Goal: Information Seeking & Learning: Learn about a topic

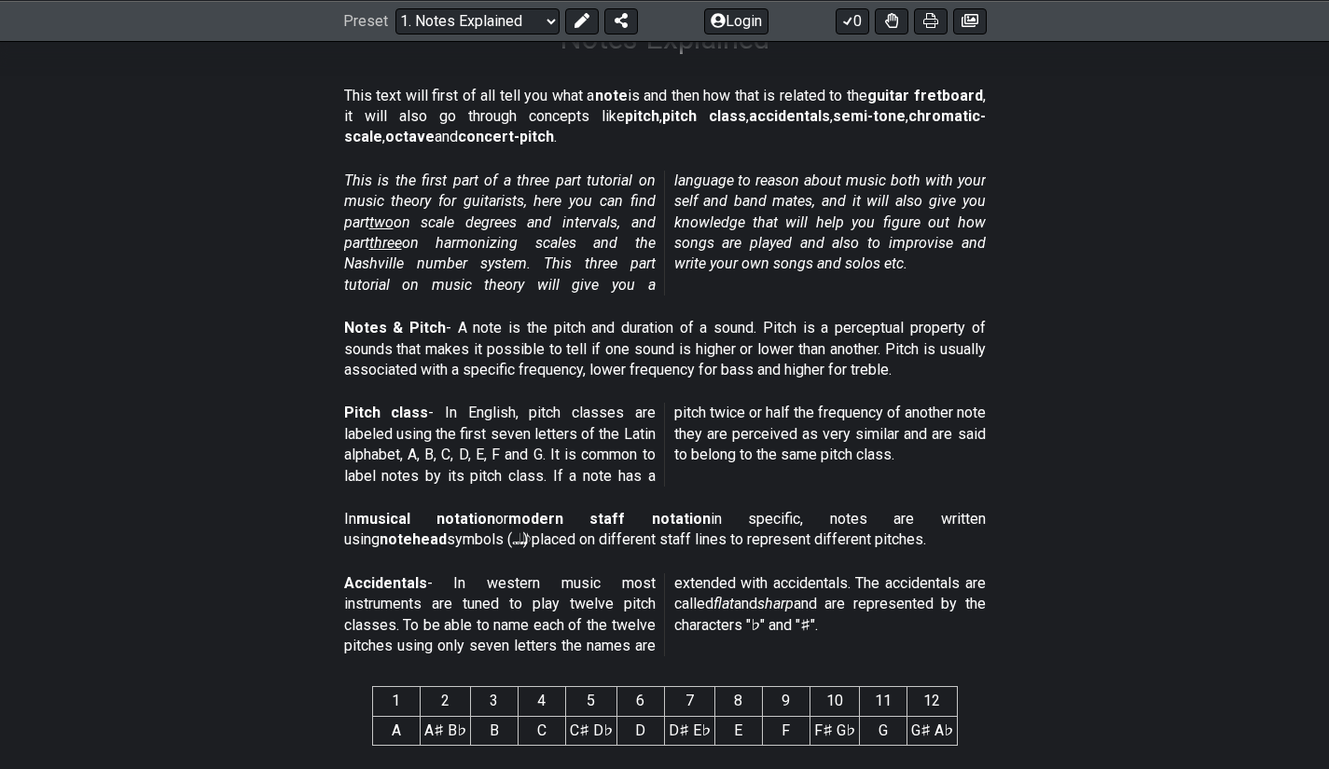
scroll to position [342, 0]
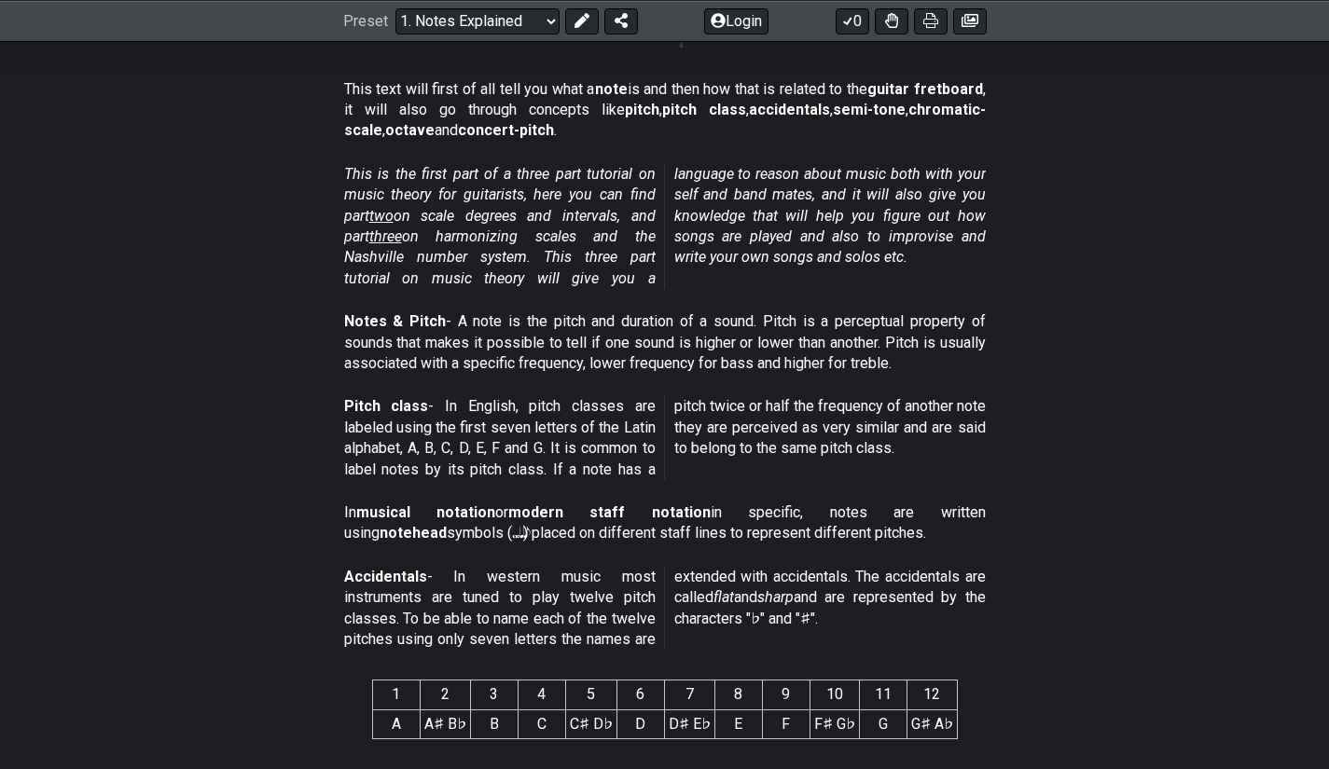
drag, startPoint x: 359, startPoint y: 652, endPoint x: 465, endPoint y: 650, distance: 106.3
click at [464, 650] on p "Accidentals - In western music most instruments are tuned to play twelve pitch …" at bounding box center [665, 609] width 642 height 84
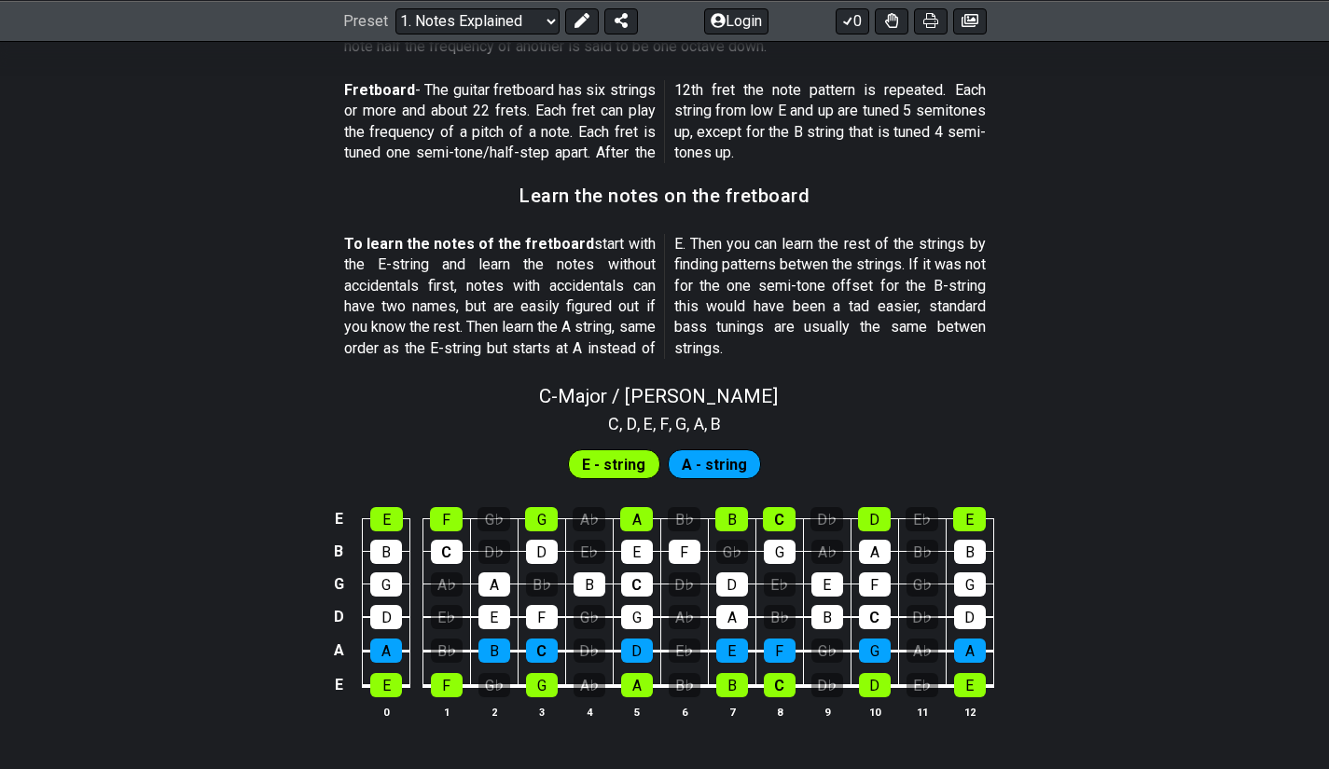
scroll to position [1616, 0]
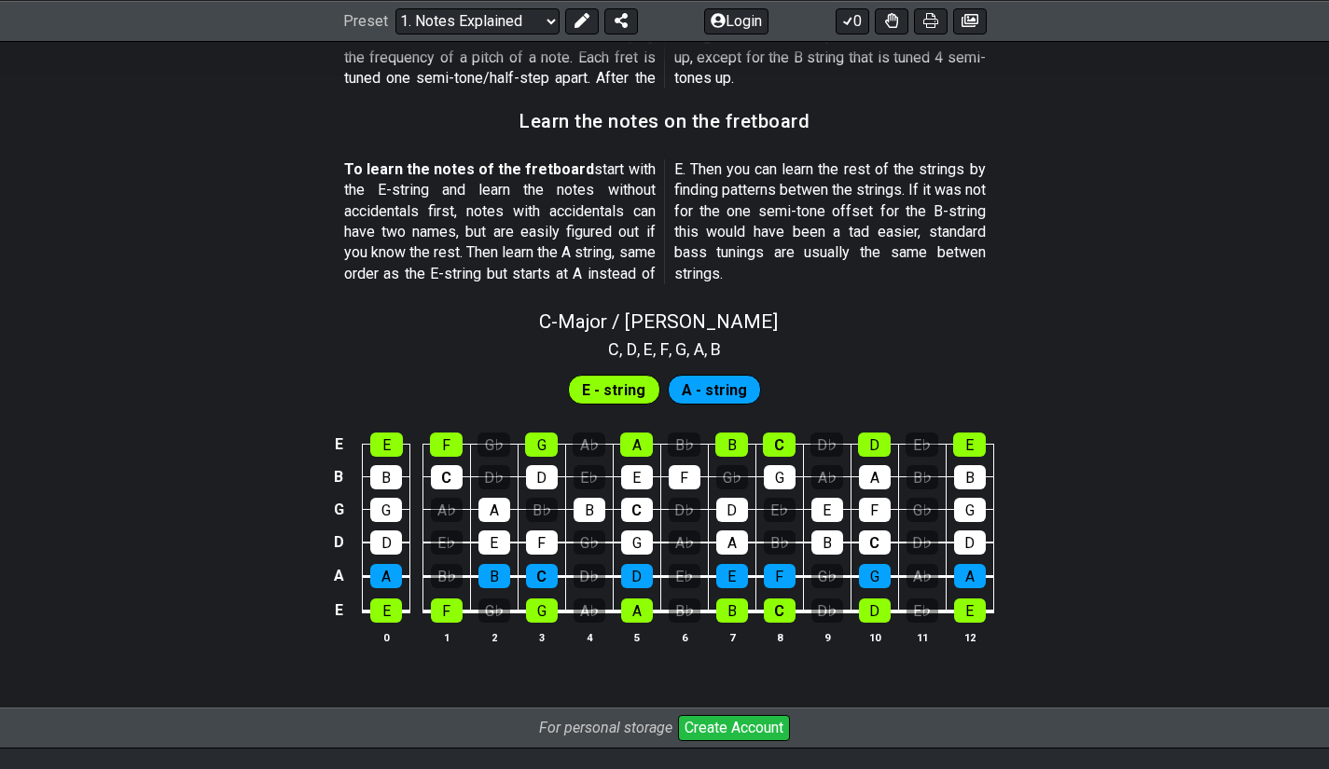
click at [629, 389] on span "E - string" at bounding box center [613, 390] width 63 height 27
click at [697, 396] on span "A - string" at bounding box center [714, 390] width 65 height 27
click at [389, 577] on div "A" at bounding box center [386, 576] width 32 height 24
click at [495, 583] on div "B" at bounding box center [494, 576] width 32 height 24
click at [532, 576] on div "C" at bounding box center [542, 576] width 32 height 24
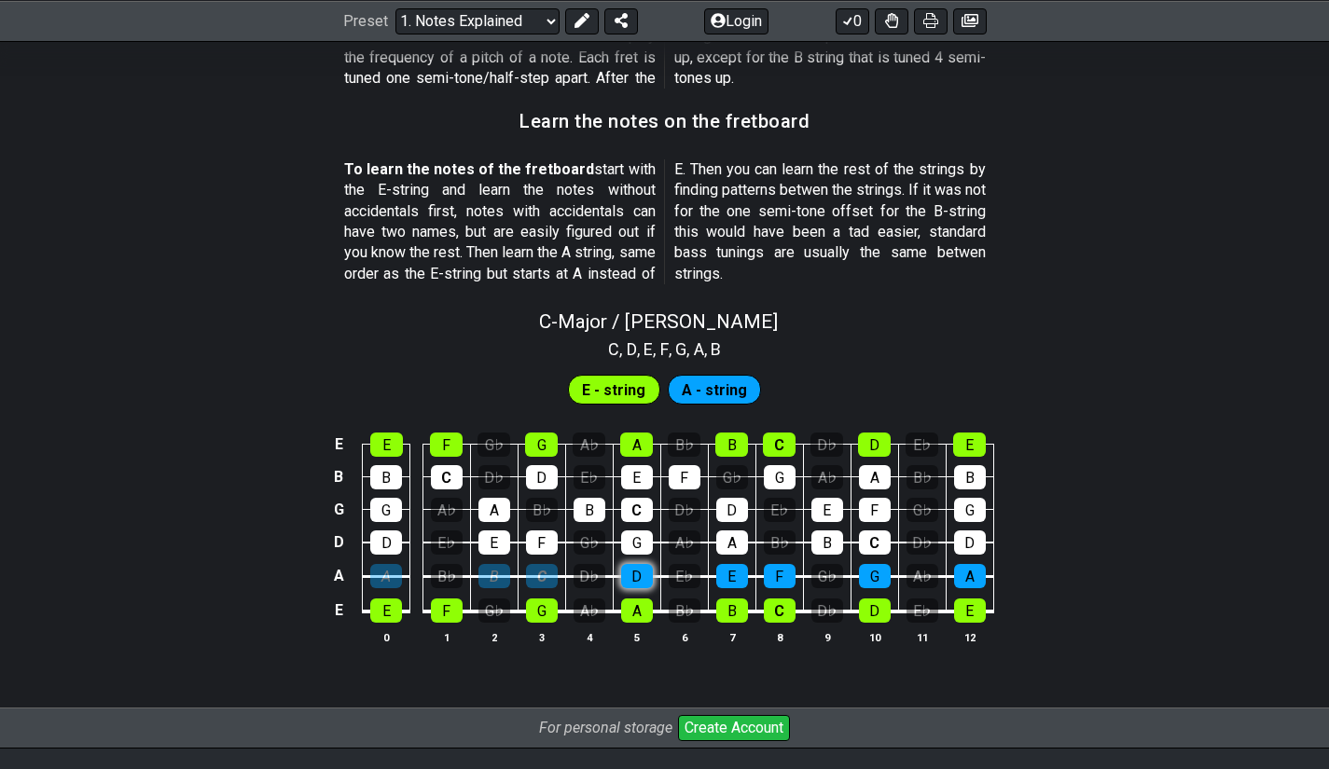
click at [630, 581] on div "D" at bounding box center [637, 576] width 32 height 24
click at [732, 579] on div "E" at bounding box center [732, 576] width 32 height 24
click at [780, 579] on div "F" at bounding box center [780, 576] width 32 height 24
click at [398, 615] on div "E" at bounding box center [386, 611] width 32 height 24
click at [393, 612] on div "E" at bounding box center [386, 611] width 32 height 24
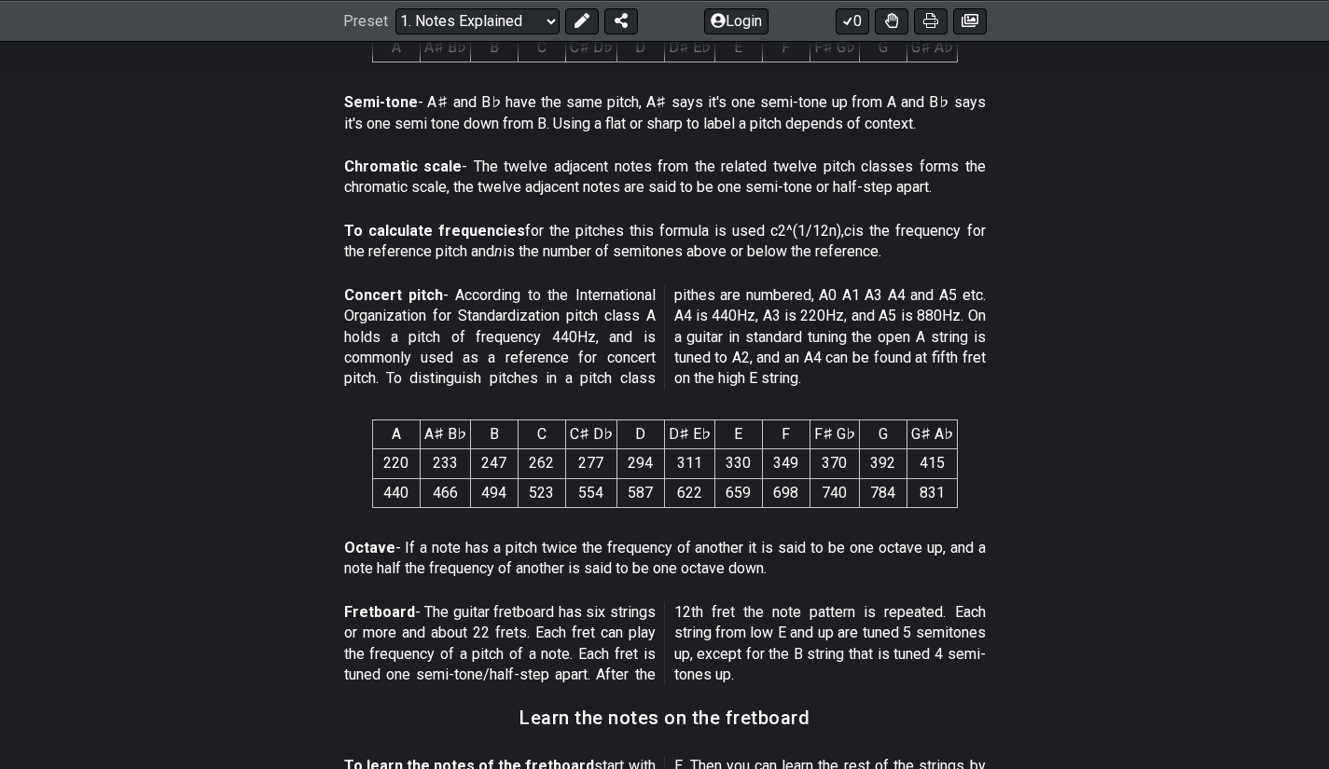
scroll to position [201, 0]
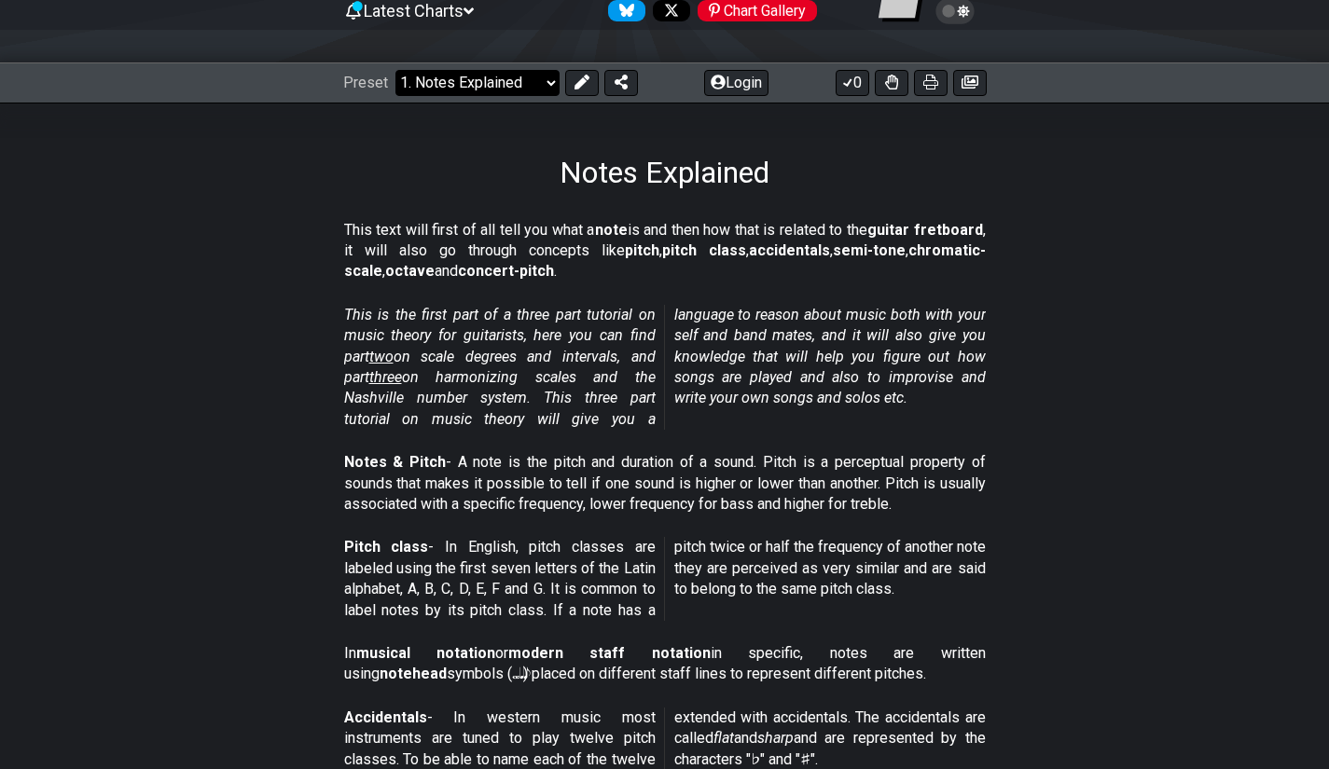
click at [539, 90] on select "Welcome to #fretflip! Initial Preset Custom Preset Minor Pentatonic Major Penta…" at bounding box center [477, 83] width 164 height 26
click at [395, 70] on select "Welcome to #fretflip! Initial Preset Custom Preset Minor Pentatonic Major Penta…" at bounding box center [477, 83] width 164 height 26
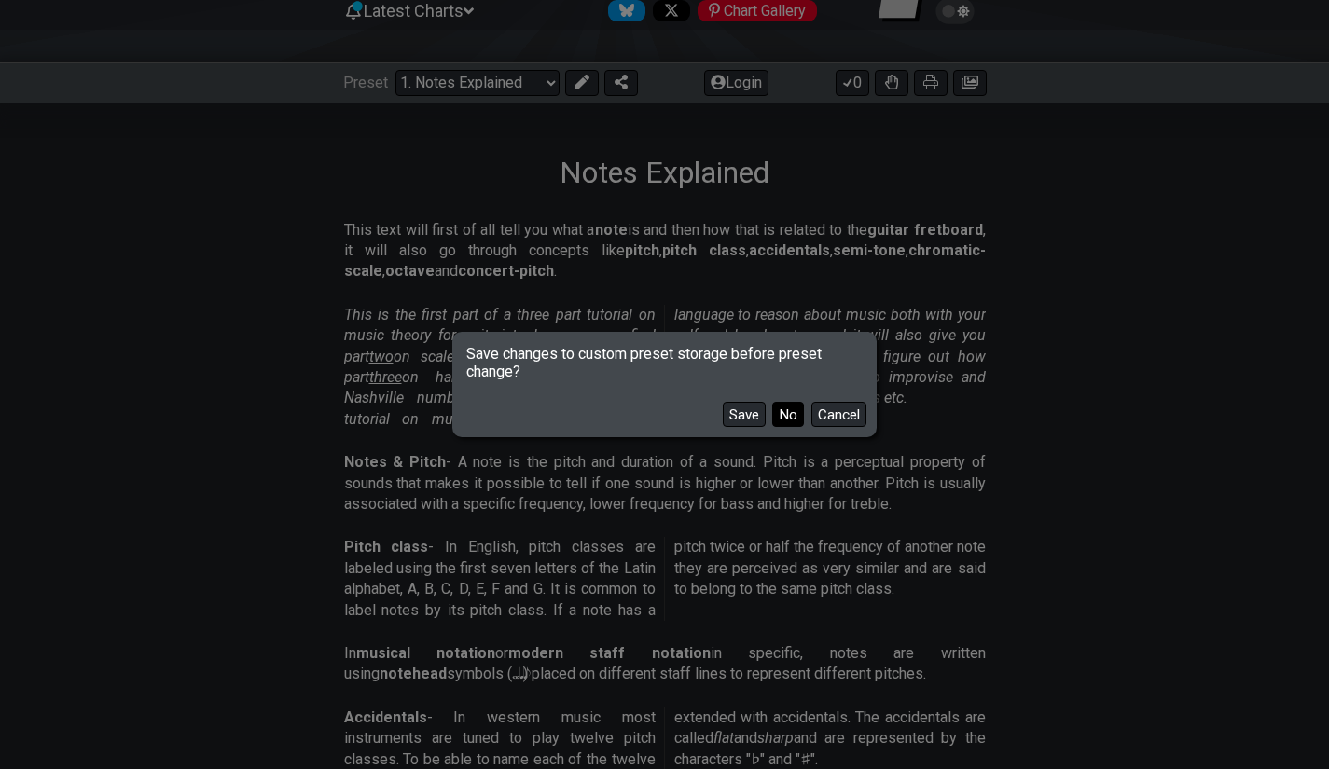
click at [777, 424] on button "No" at bounding box center [788, 414] width 32 height 25
select select "/scale-degrees-and-intervals"
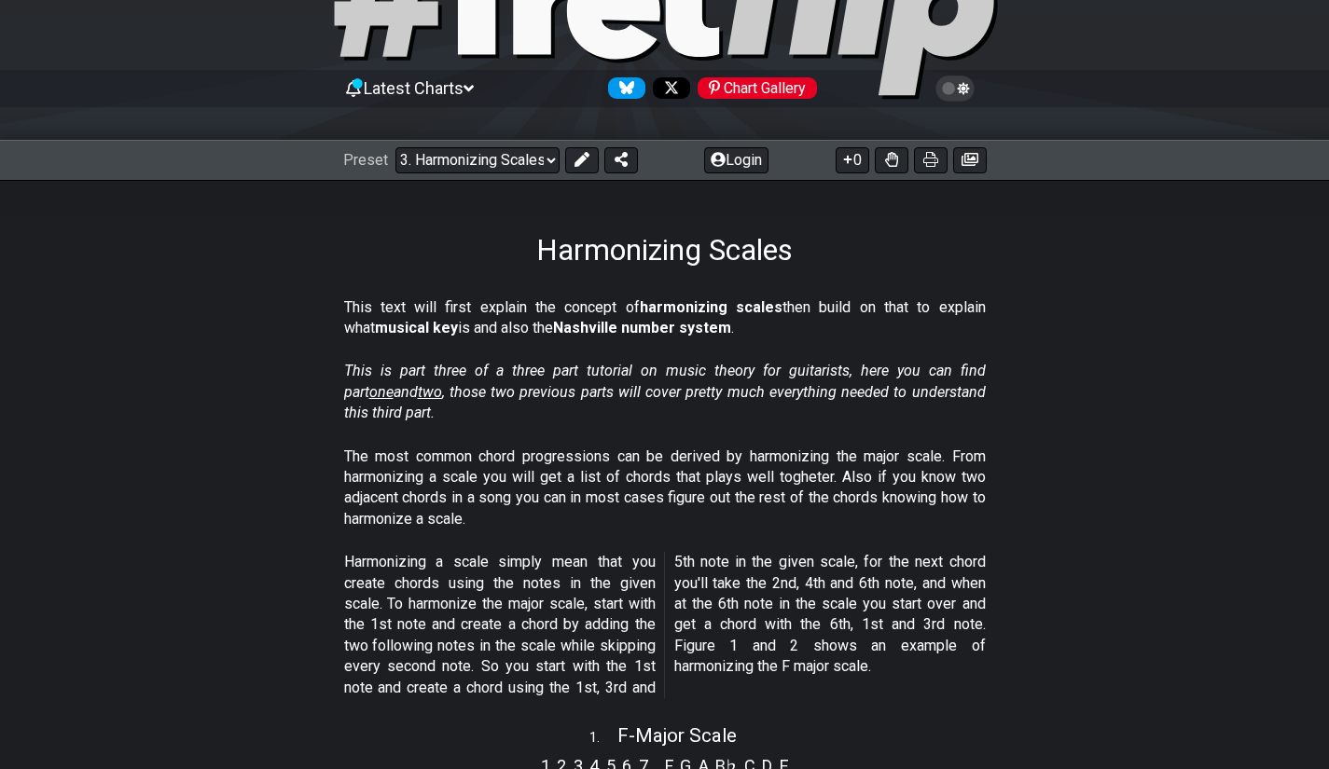
scroll to position [124, 0]
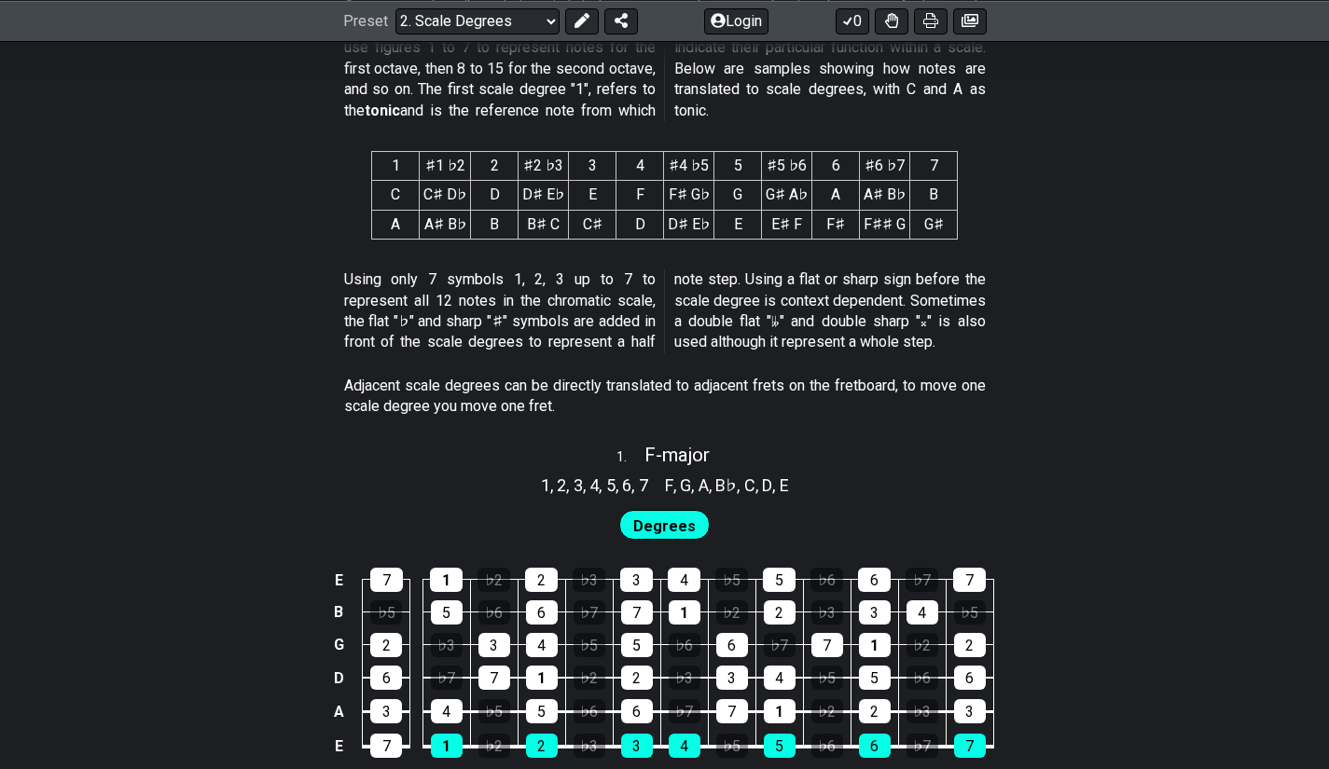
scroll to position [901, 0]
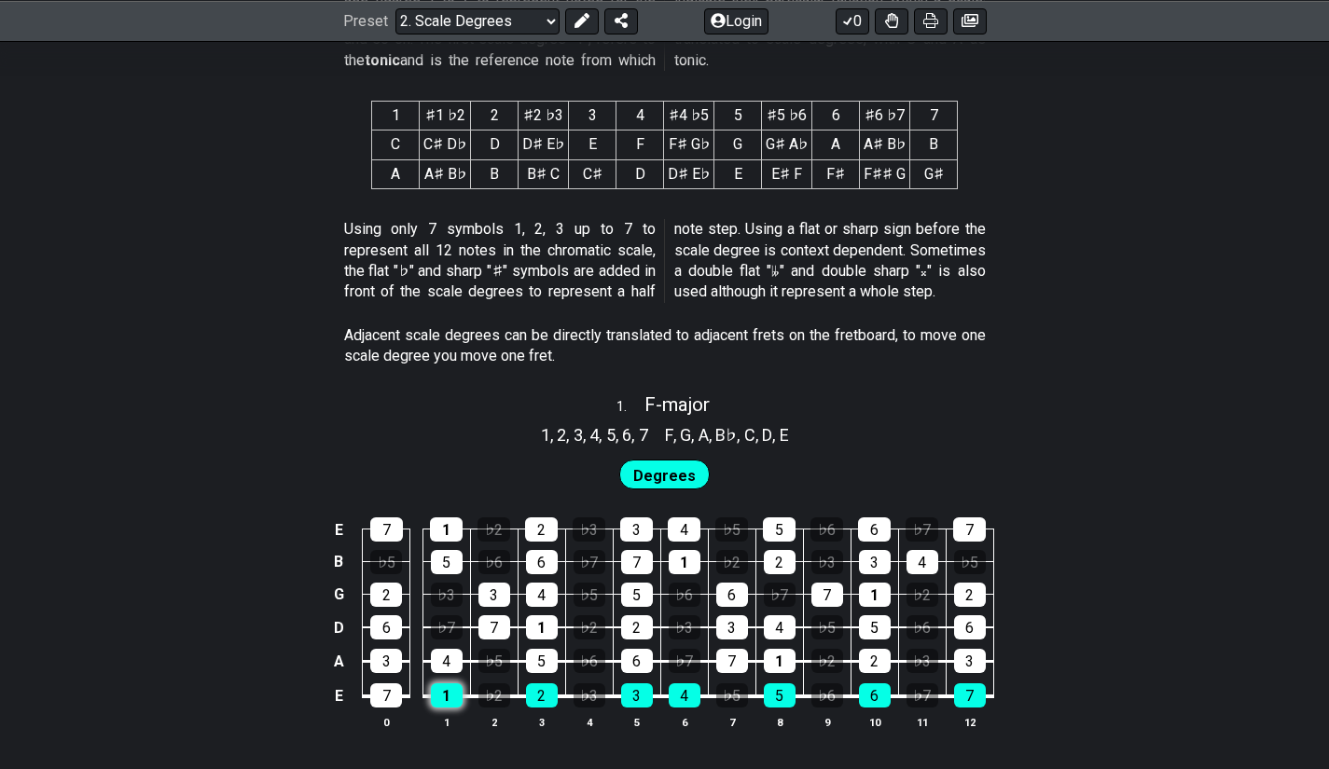
click at [447, 684] on div "1" at bounding box center [447, 696] width 32 height 24
click at [454, 692] on div "1" at bounding box center [447, 696] width 32 height 24
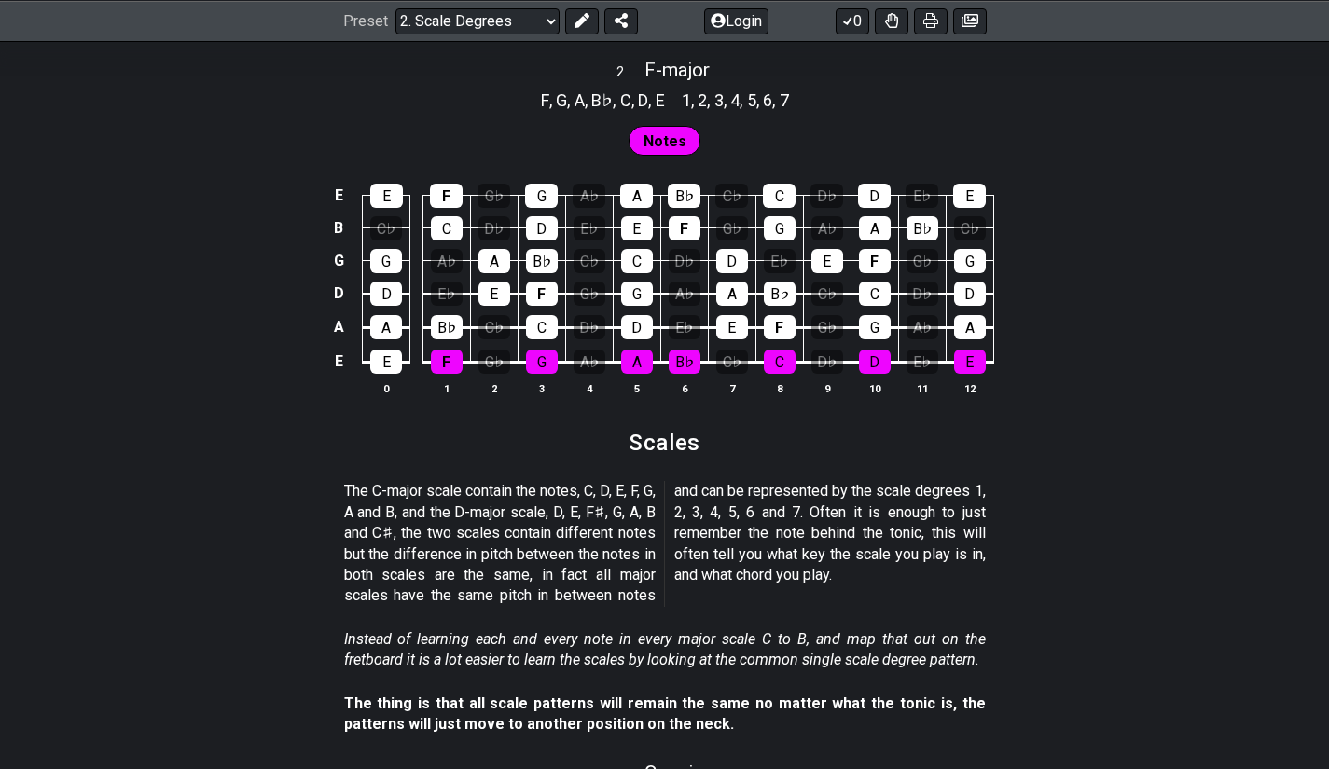
scroll to position [1616, 0]
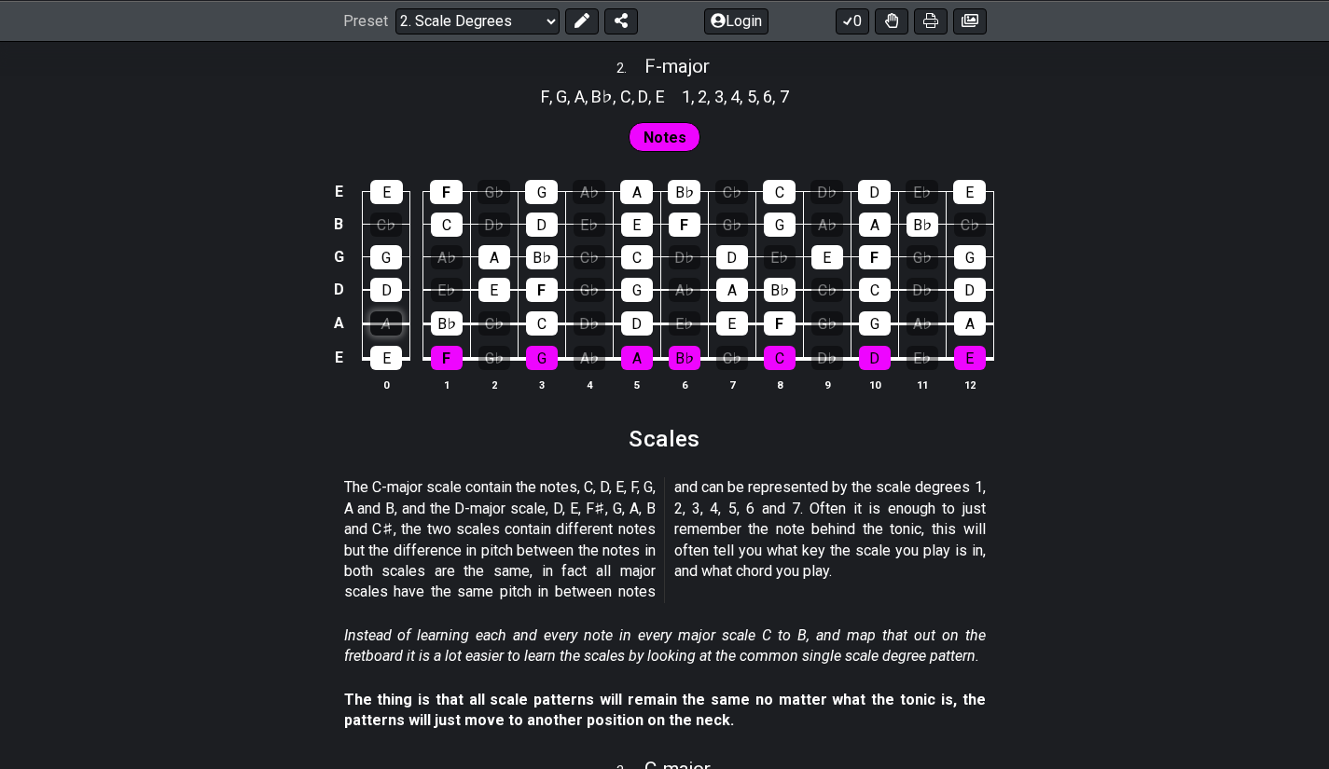
click at [390, 334] on div "A" at bounding box center [386, 323] width 32 height 24
click at [397, 332] on div "A" at bounding box center [386, 323] width 32 height 24
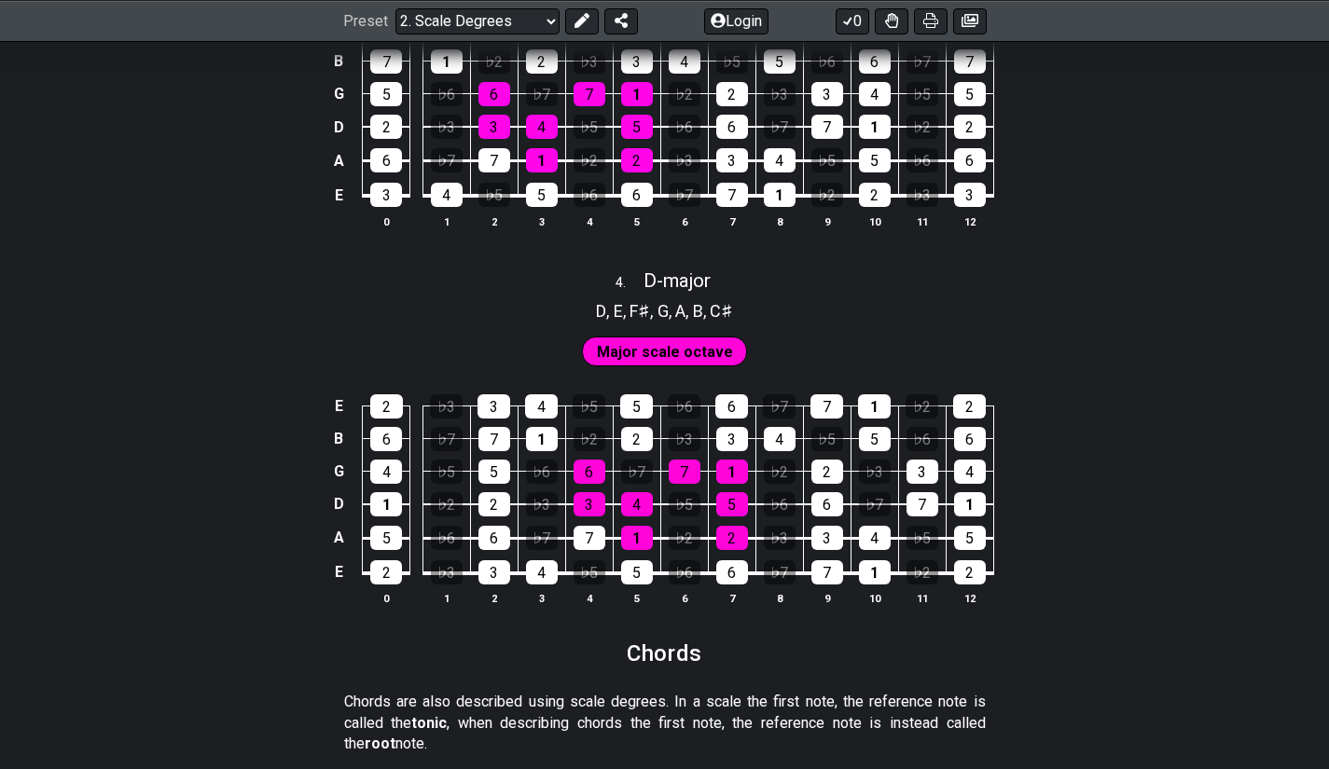
scroll to position [2548, 0]
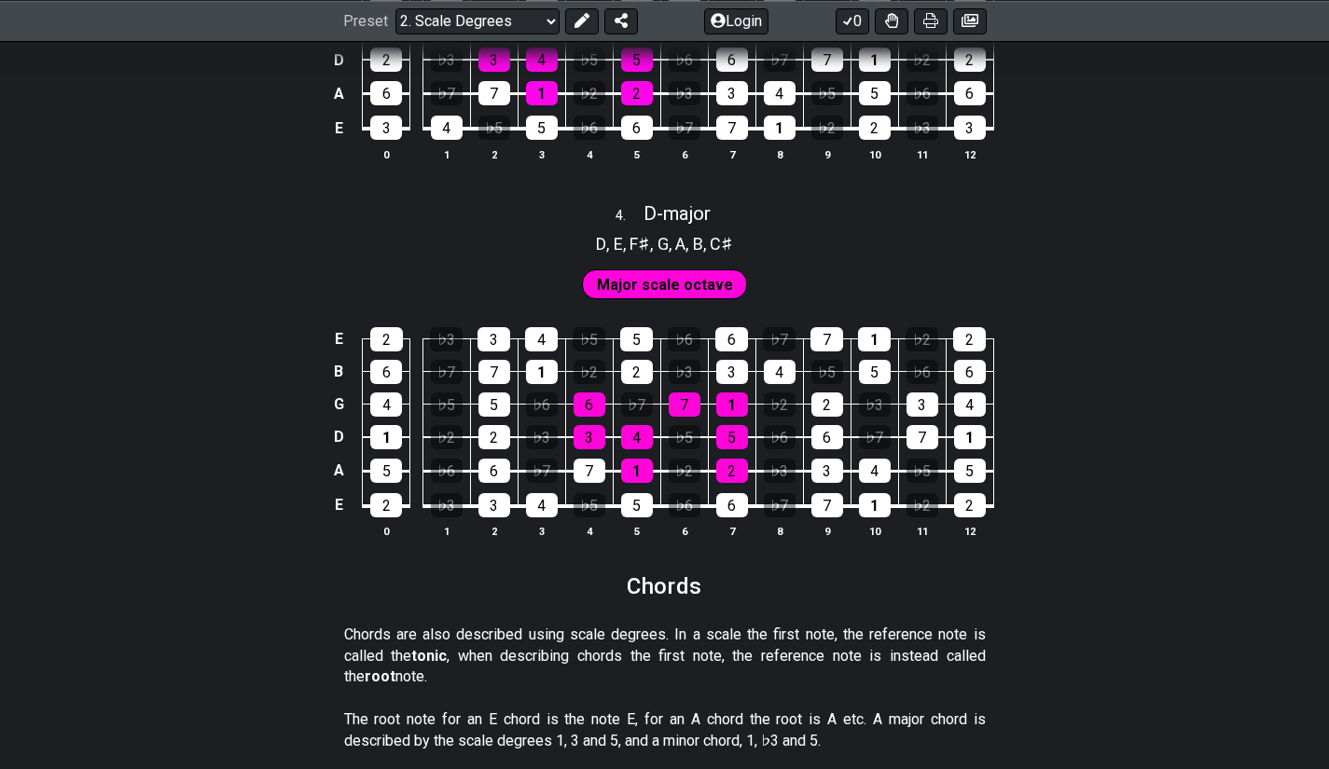
drag, startPoint x: 1328, startPoint y: 394, endPoint x: 1337, endPoint y: 383, distance: 13.9
click at [1328, 386] on html "Latest Charts Chart Gallery The Internet Guitar fretboard tool - view and edit …" at bounding box center [664, 254] width 1329 height 5604
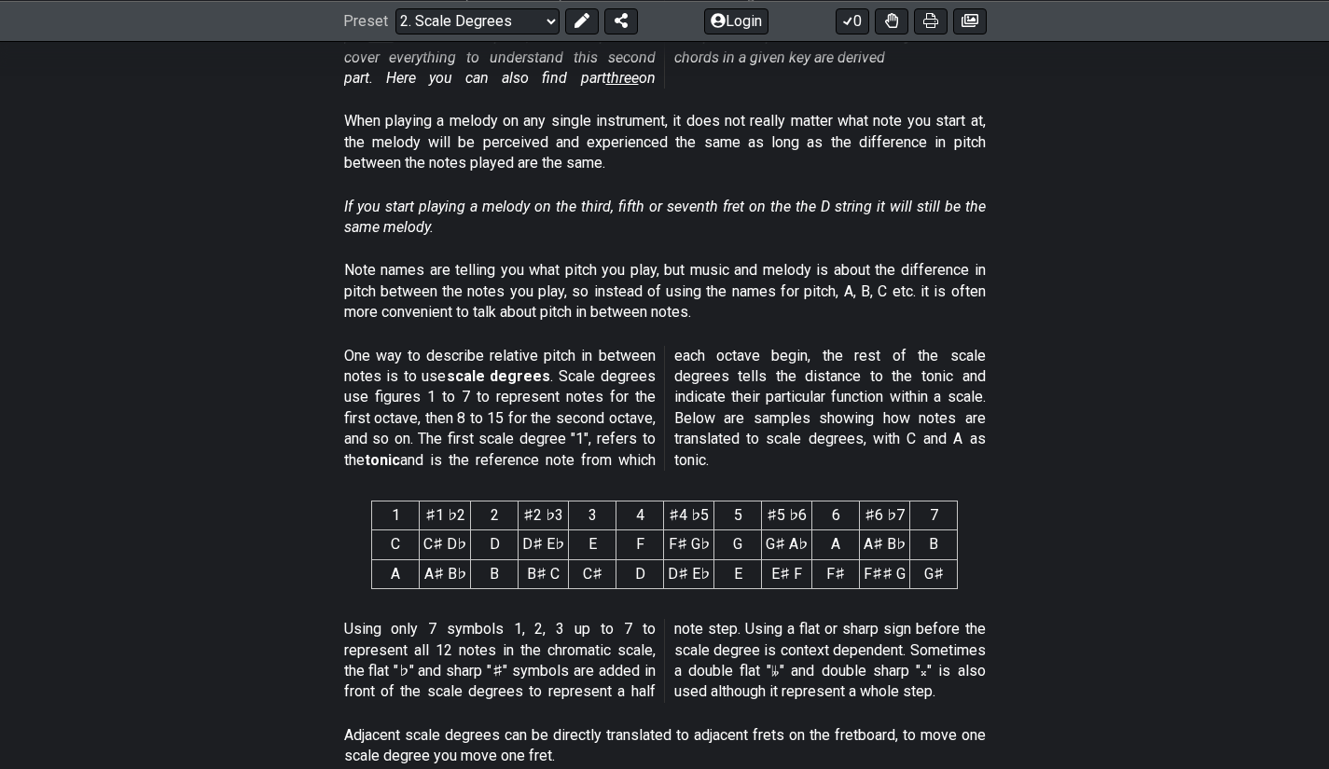
scroll to position [490, 0]
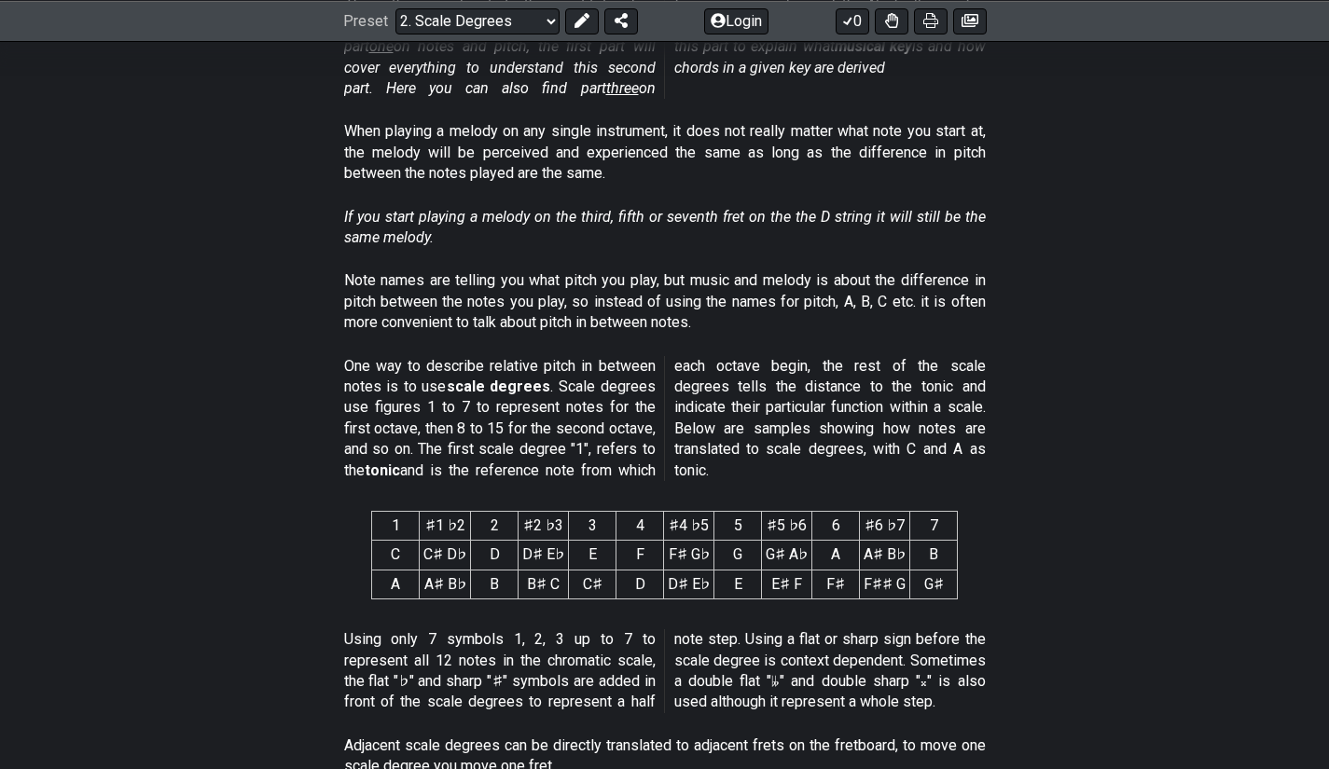
drag, startPoint x: 343, startPoint y: 497, endPoint x: 274, endPoint y: 643, distance: 161.8
click at [274, 643] on section "Using only 7 symbols 1, 2, 3 up to 7 to represent all 12 notes in the chromatic…" at bounding box center [664, 675] width 1329 height 106
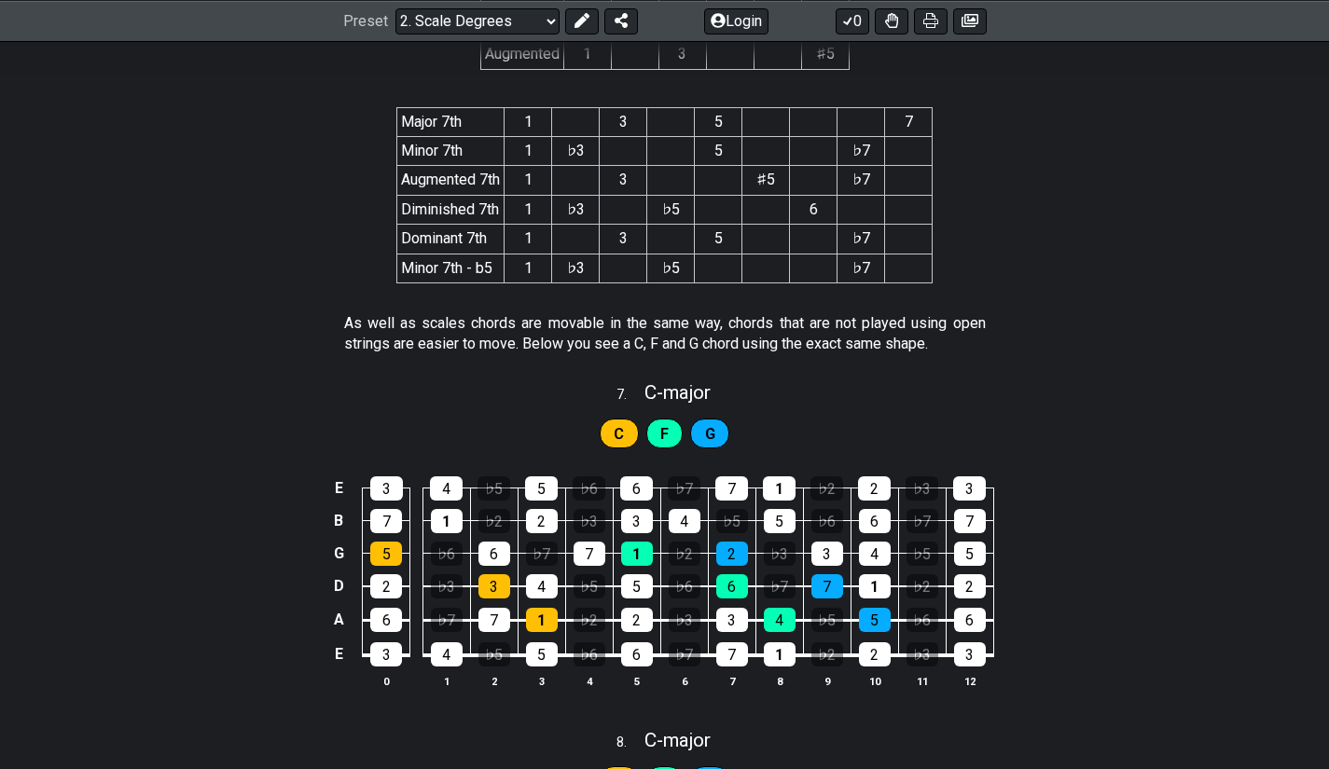
scroll to position [3818, 0]
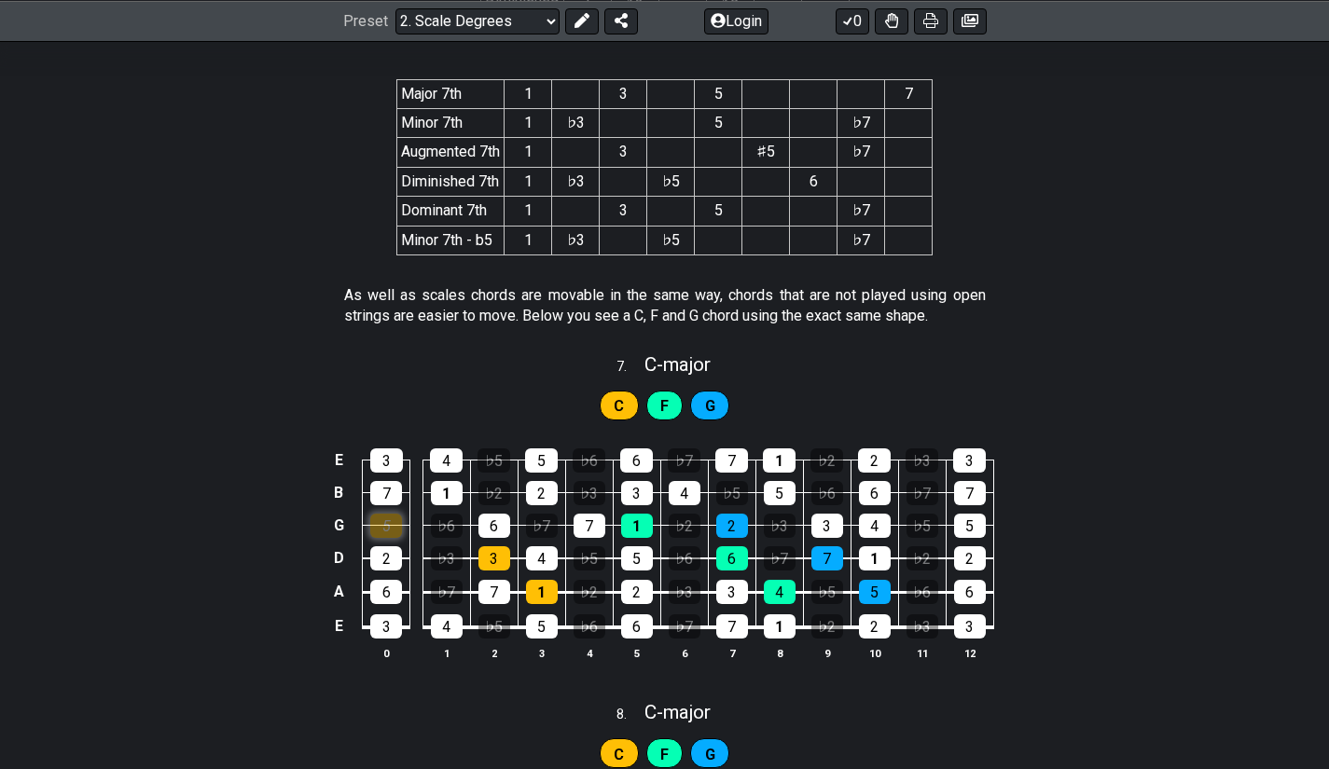
click at [399, 536] on div "5" at bounding box center [386, 526] width 32 height 24
click at [398, 535] on div "5" at bounding box center [386, 526] width 32 height 24
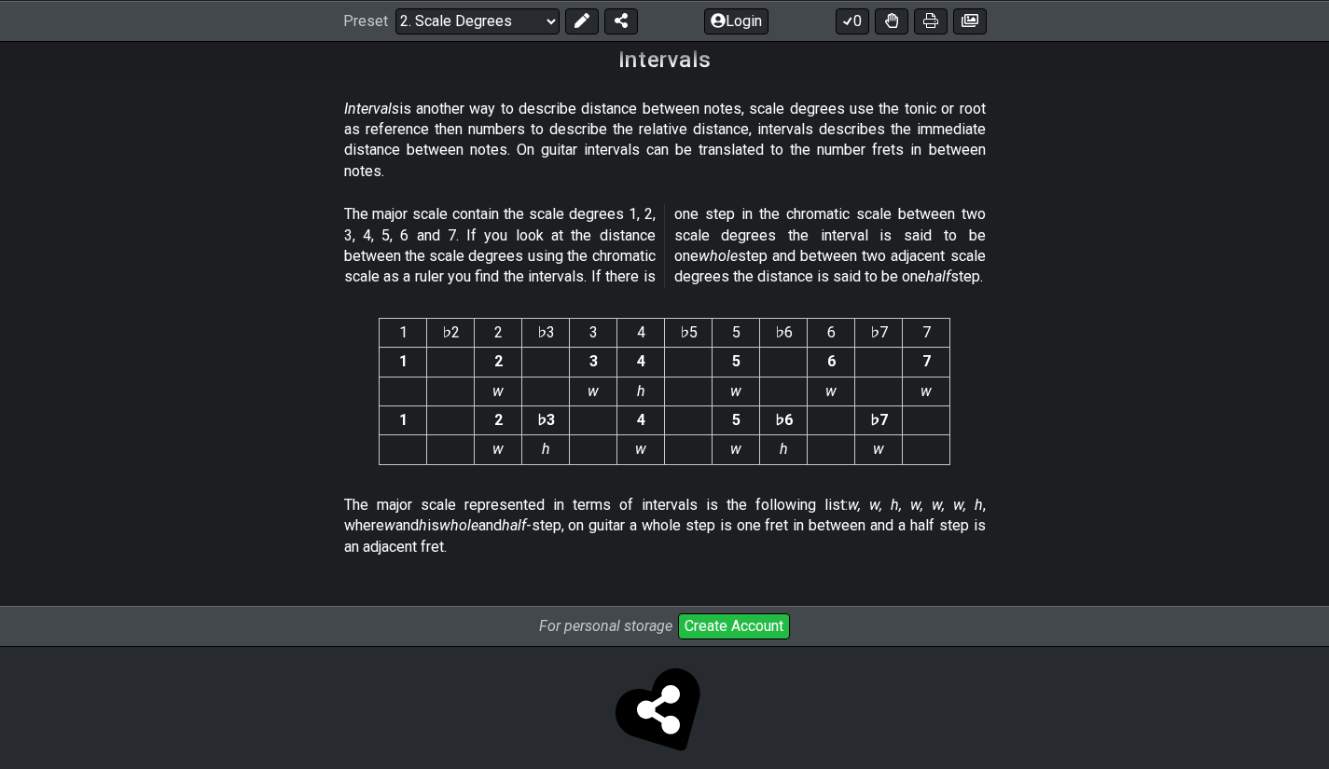
scroll to position [4781, 0]
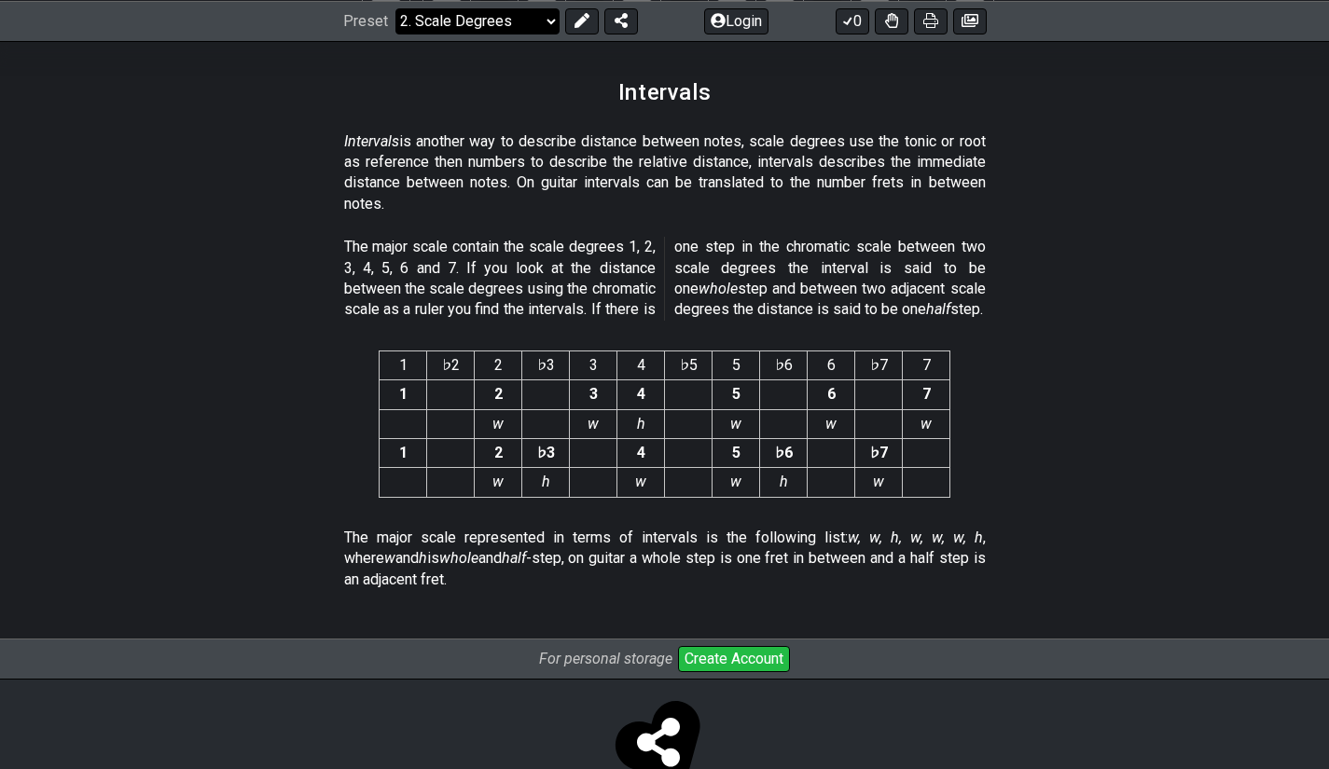
click at [458, 13] on select "Welcome to #fretflip! Initial Preset Custom Preset Minor Pentatonic Major Penta…" at bounding box center [477, 20] width 164 height 26
click at [395, 7] on select "Welcome to #fretflip! Initial Preset Custom Preset Minor Pentatonic Major Penta…" at bounding box center [477, 20] width 164 height 26
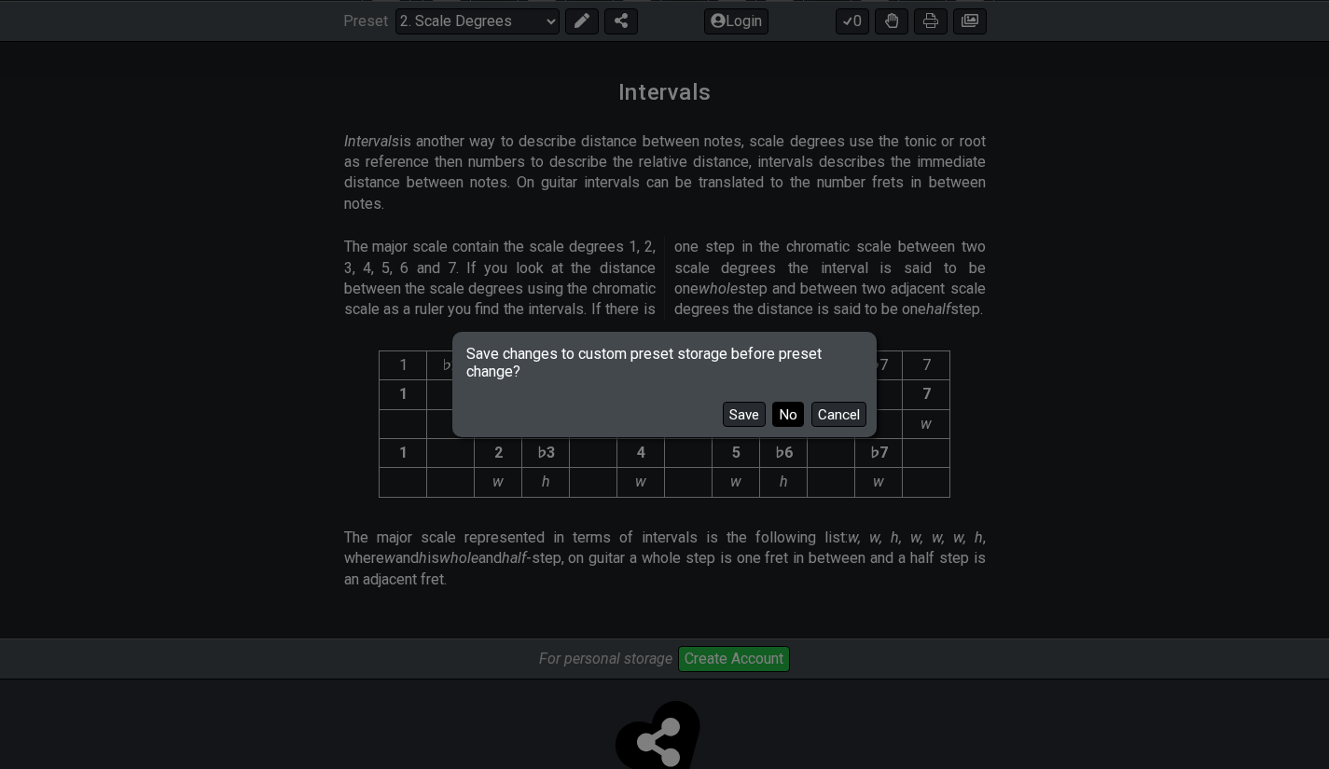
click at [780, 421] on button "No" at bounding box center [788, 414] width 32 height 25
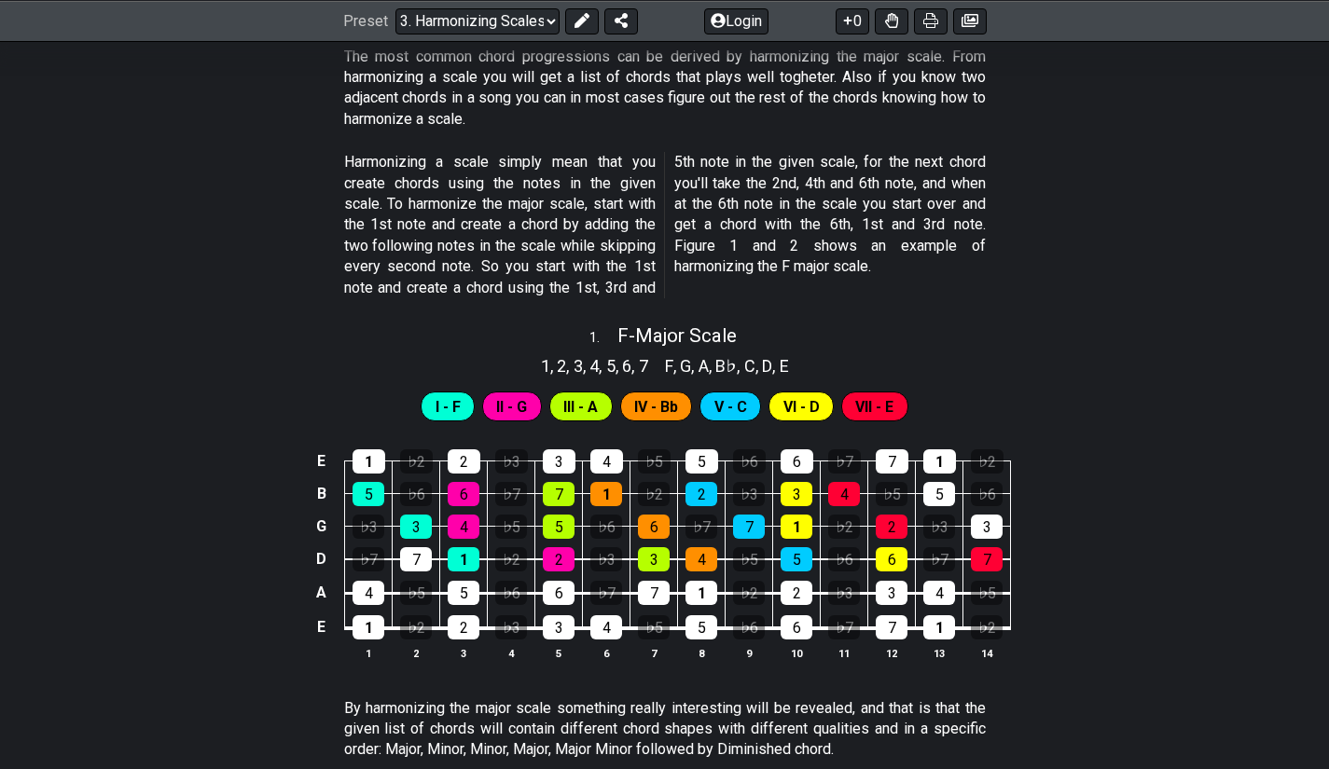
scroll to position [590, 0]
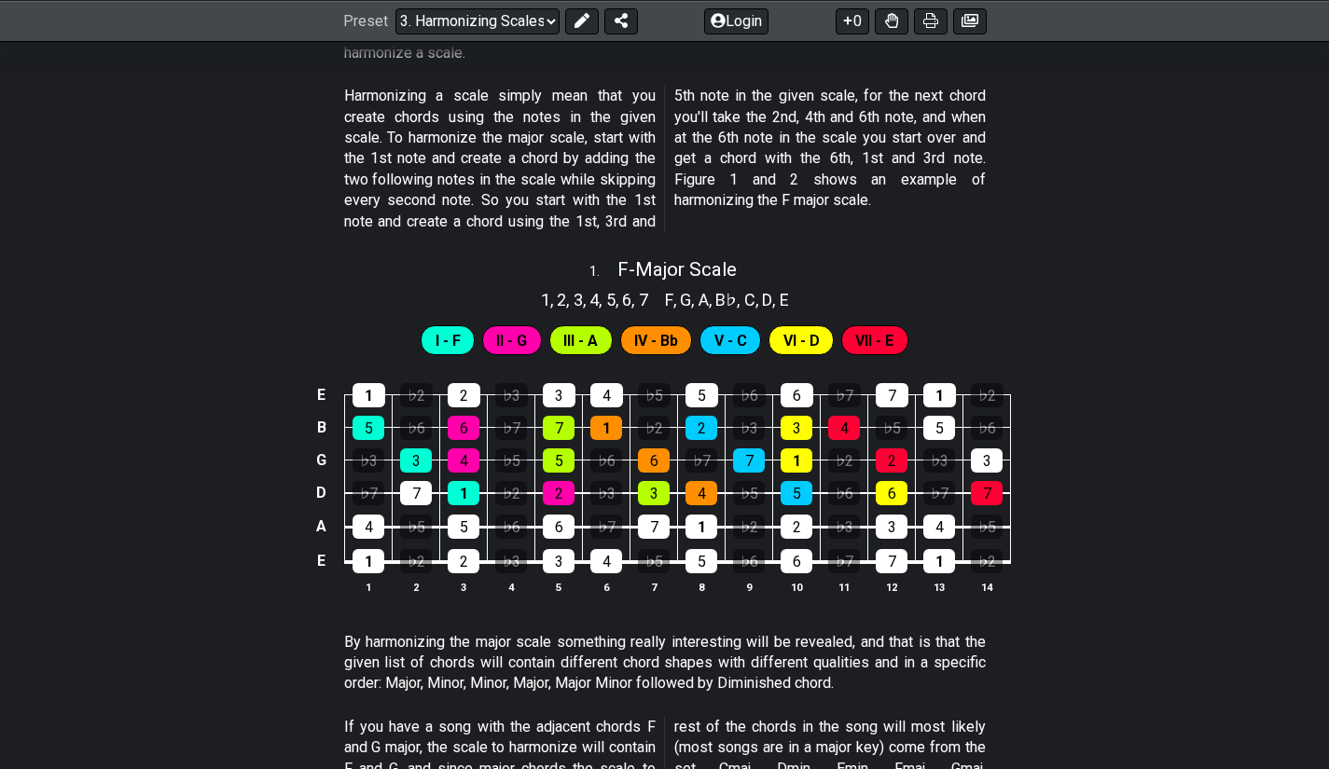
click at [557, 307] on span "2" at bounding box center [561, 299] width 9 height 25
click at [441, 340] on span "I - F" at bounding box center [447, 340] width 25 height 27
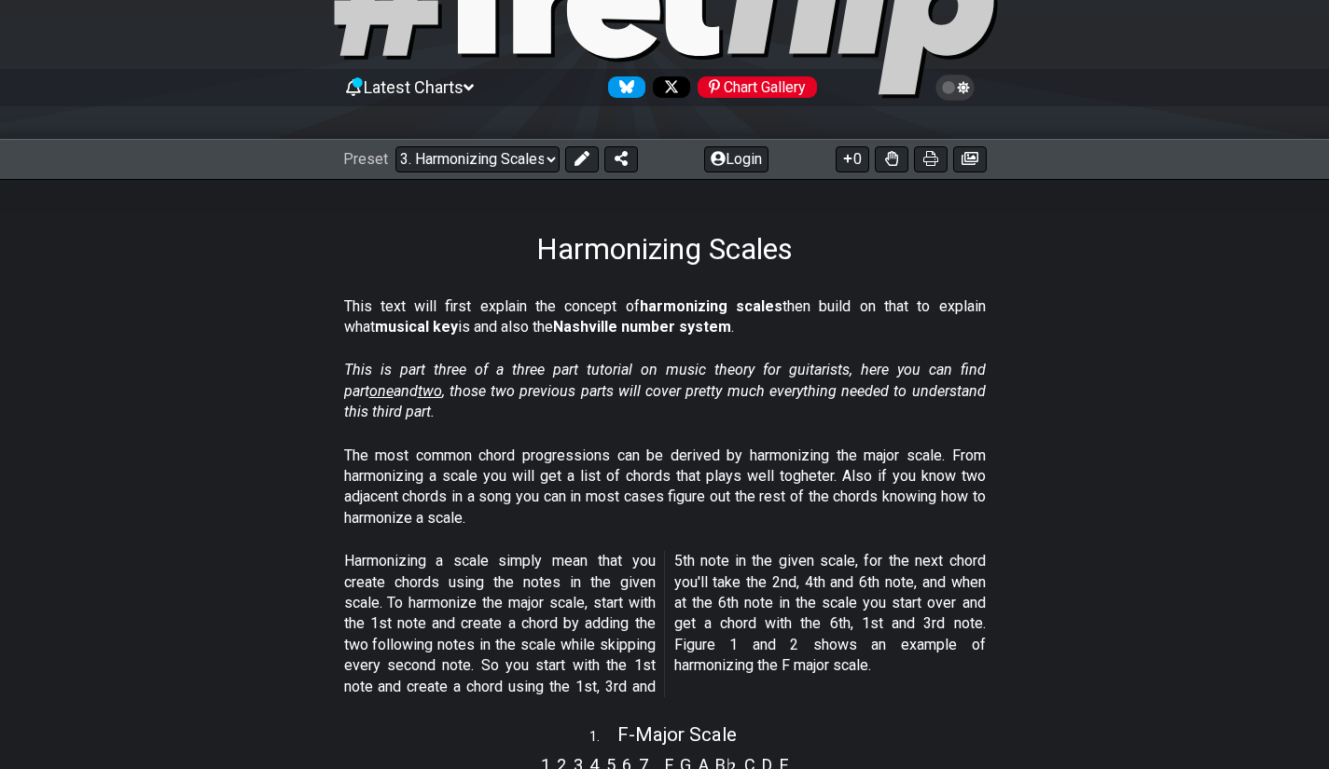
scroll to position [89, 0]
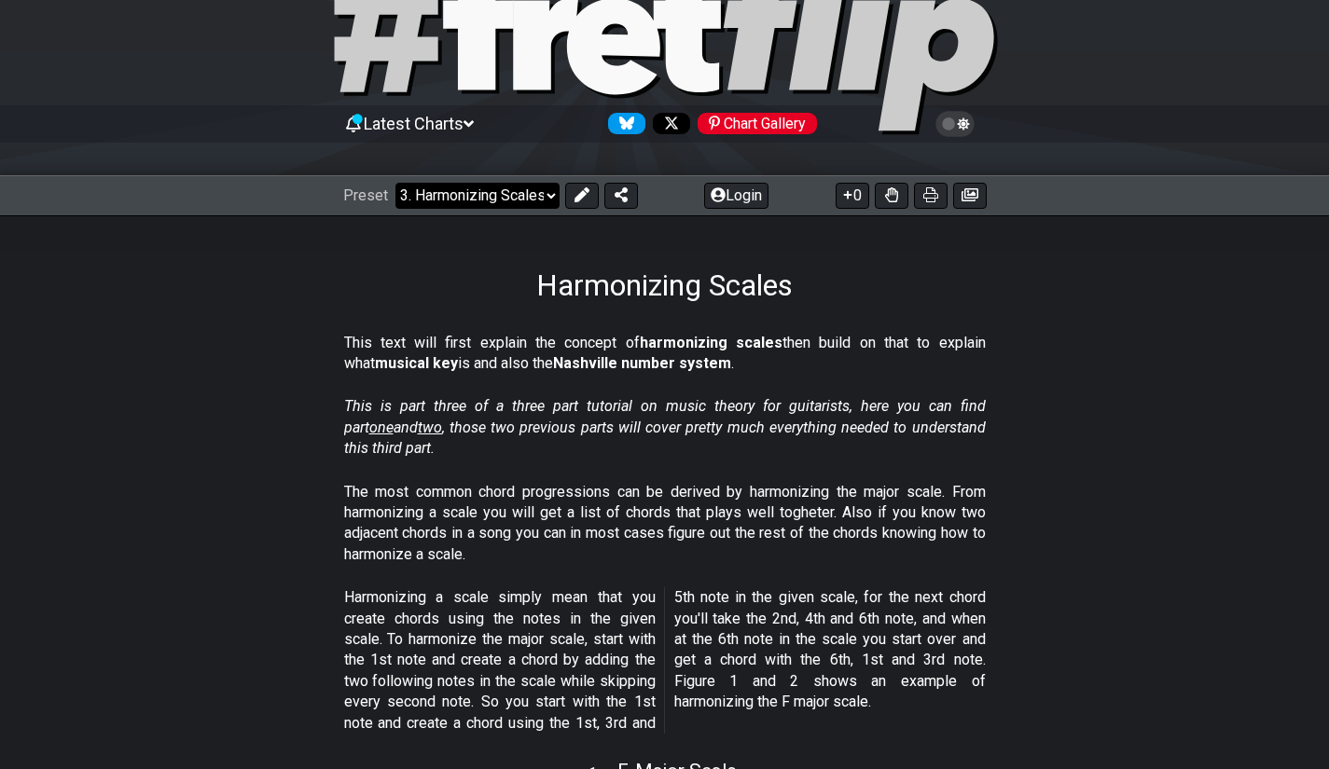
click at [527, 186] on select "Welcome to #fretflip! Initial Preset Custom Preset Minor Pentatonic Major Penta…" at bounding box center [477, 196] width 164 height 26
click at [395, 183] on select "Welcome to #fretflip! Initial Preset Custom Preset Minor Pentatonic Major Penta…" at bounding box center [477, 196] width 164 height 26
select select "/the-caged-system"
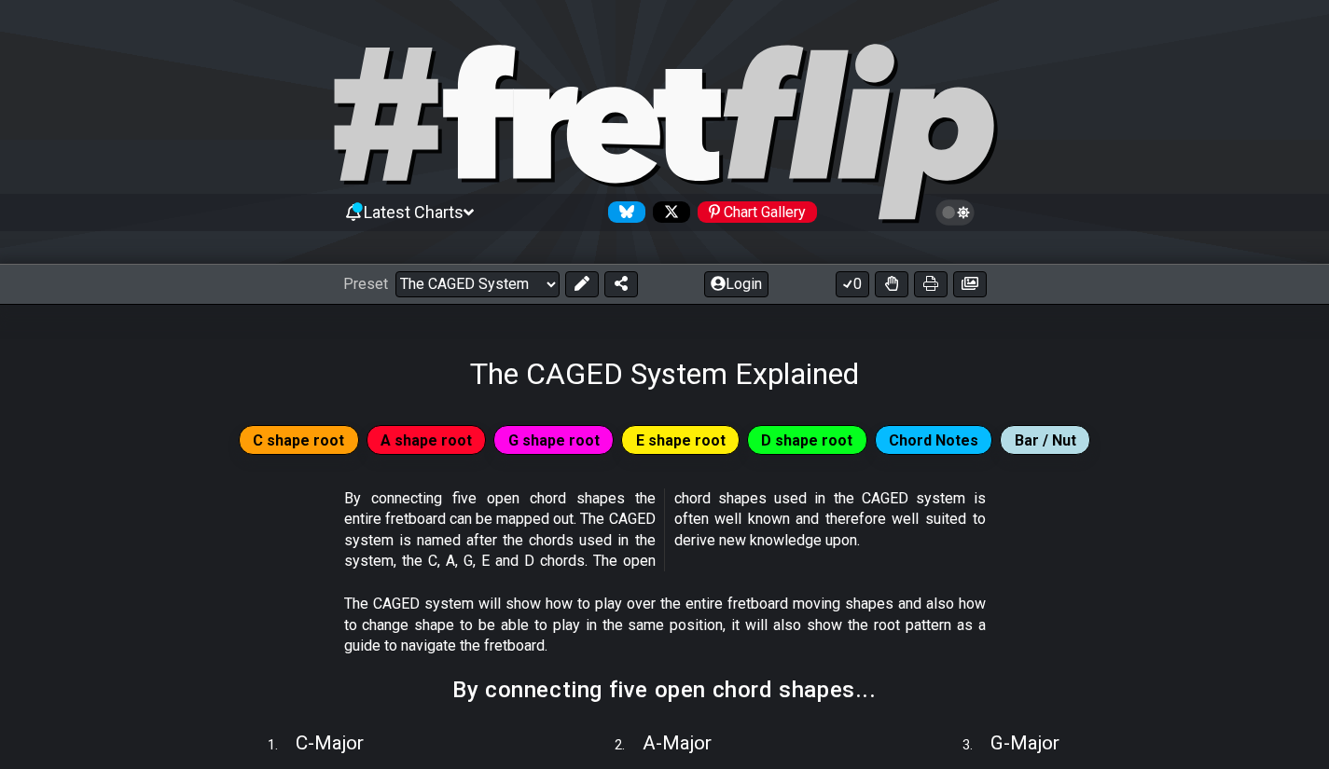
click at [798, 450] on span "D shape root" at bounding box center [806, 440] width 91 height 27
click at [810, 523] on p "By connecting five open chord shapes the entire fretboard can be mapped out. Th…" at bounding box center [665, 531] width 642 height 84
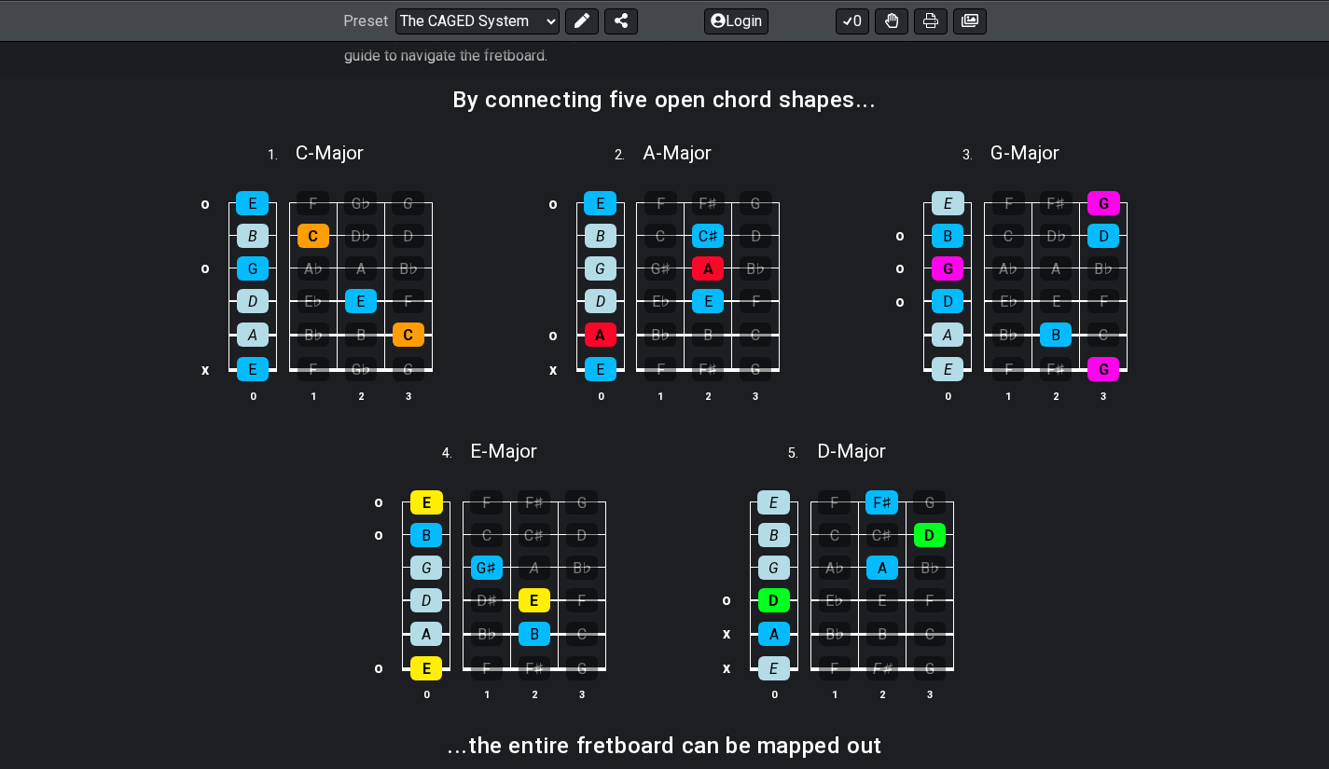
scroll to position [590, 0]
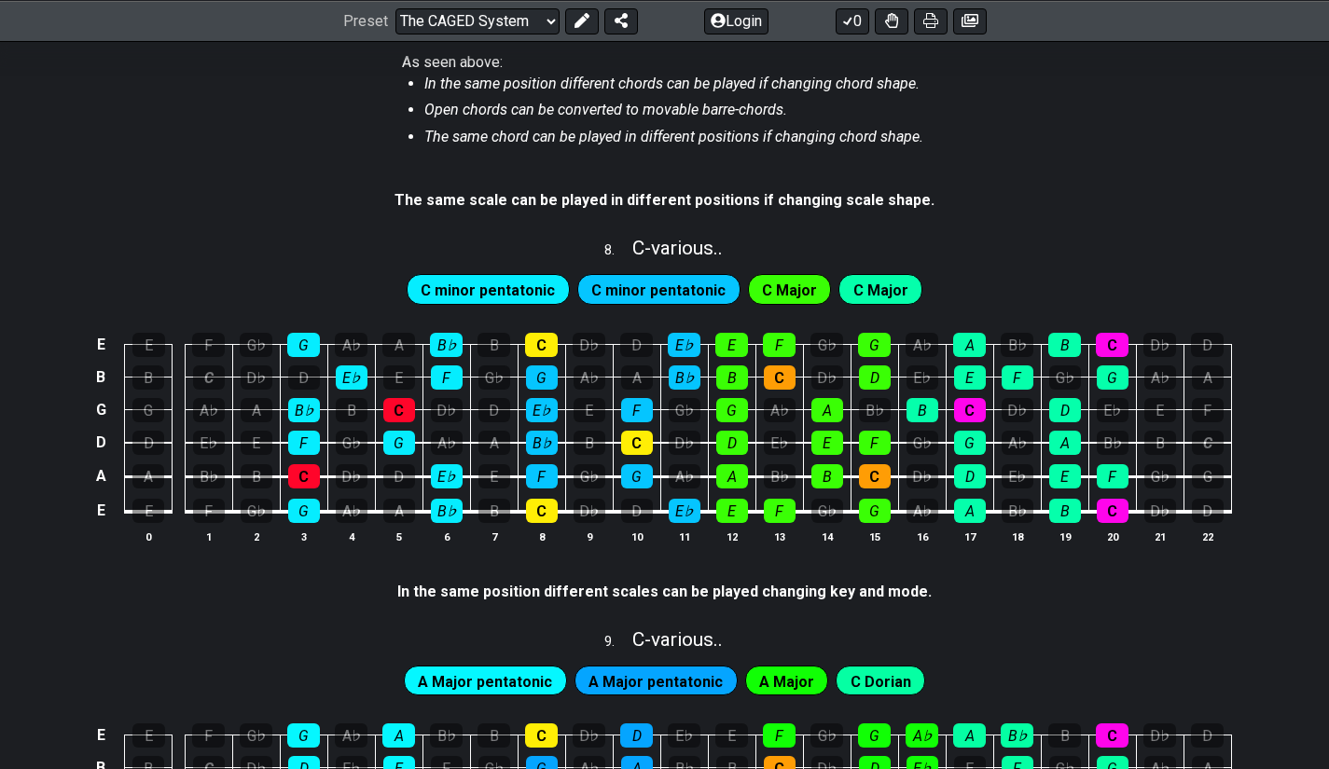
scroll to position [2002, 0]
